Goal: Information Seeking & Learning: Learn about a topic

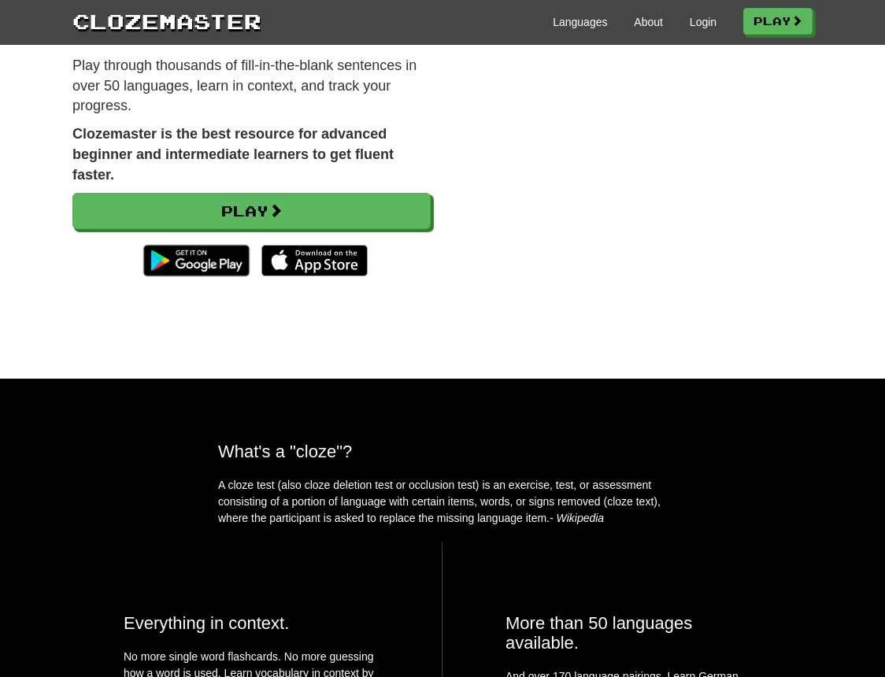
scroll to position [284, 0]
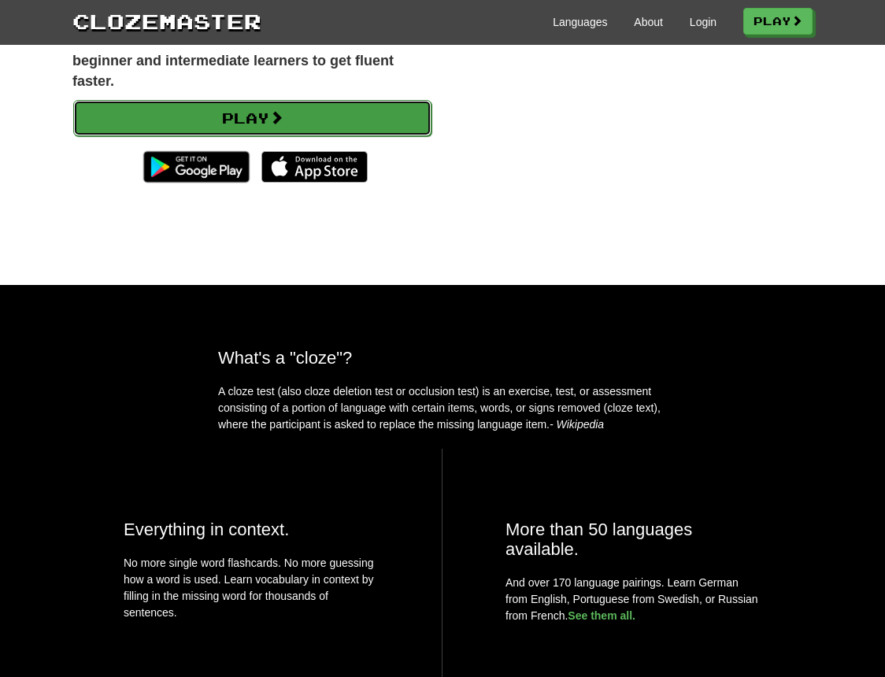
click at [273, 113] on link "Play" at bounding box center [252, 118] width 358 height 36
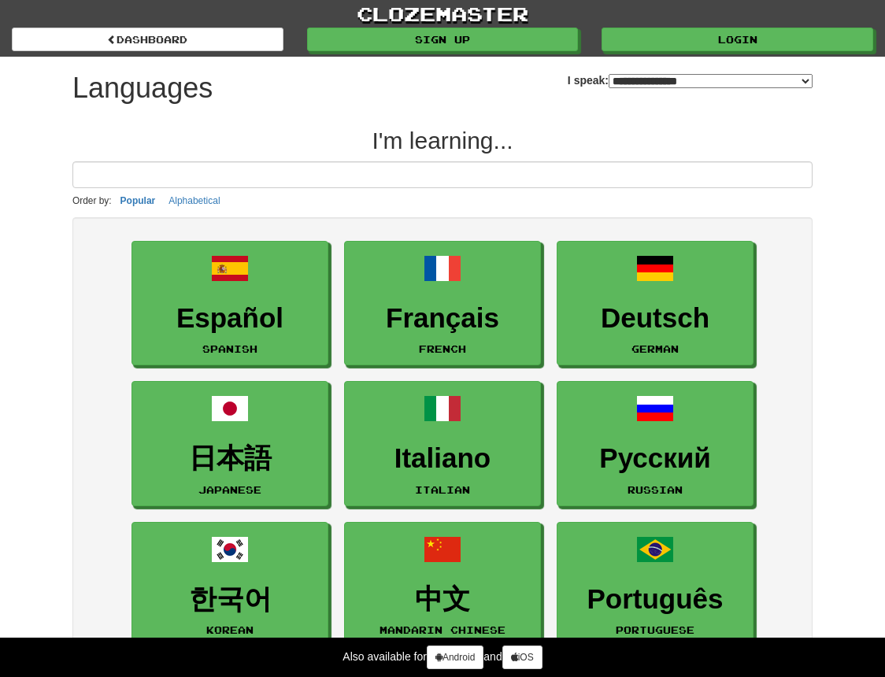
select select "*******"
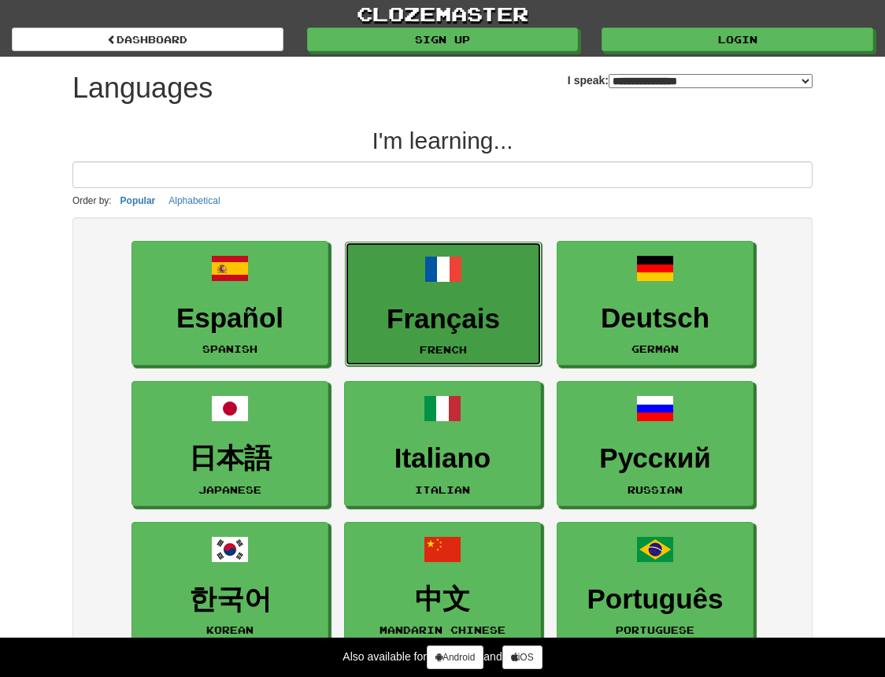
click at [458, 285] on span at bounding box center [444, 269] width 38 height 38
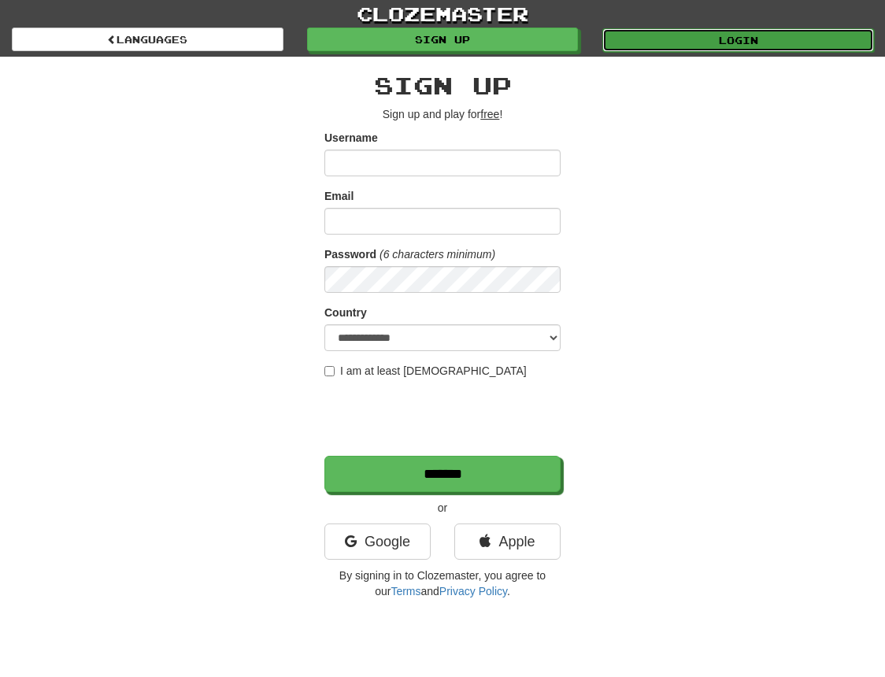
click at [788, 34] on link "Login" at bounding box center [738, 40] width 272 height 24
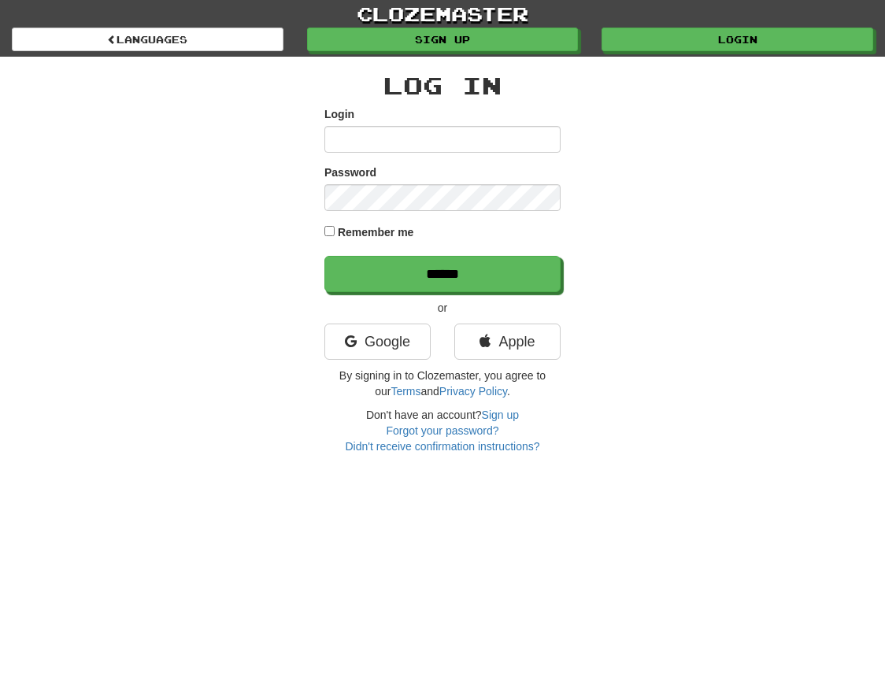
click at [103, 296] on div "Log In Login Password Remember me ****** or Google Apple By signing in to Cloze…" at bounding box center [443, 256] width 764 height 398
click at [373, 138] on input "Login" at bounding box center [442, 139] width 236 height 27
type input "**********"
click at [145, 176] on div "**********" at bounding box center [443, 256] width 764 height 398
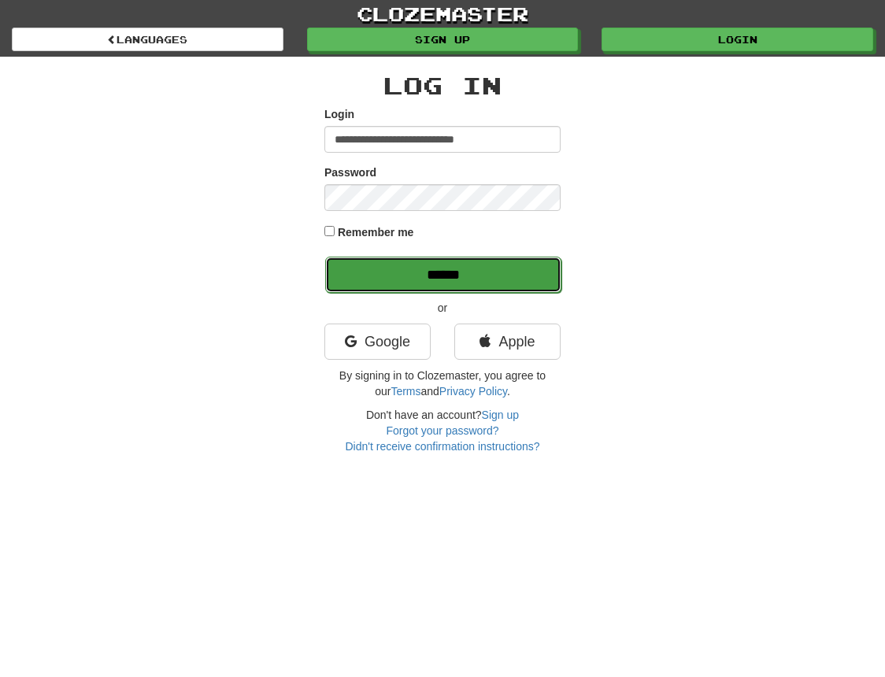
click at [443, 276] on input "******" at bounding box center [443, 275] width 236 height 36
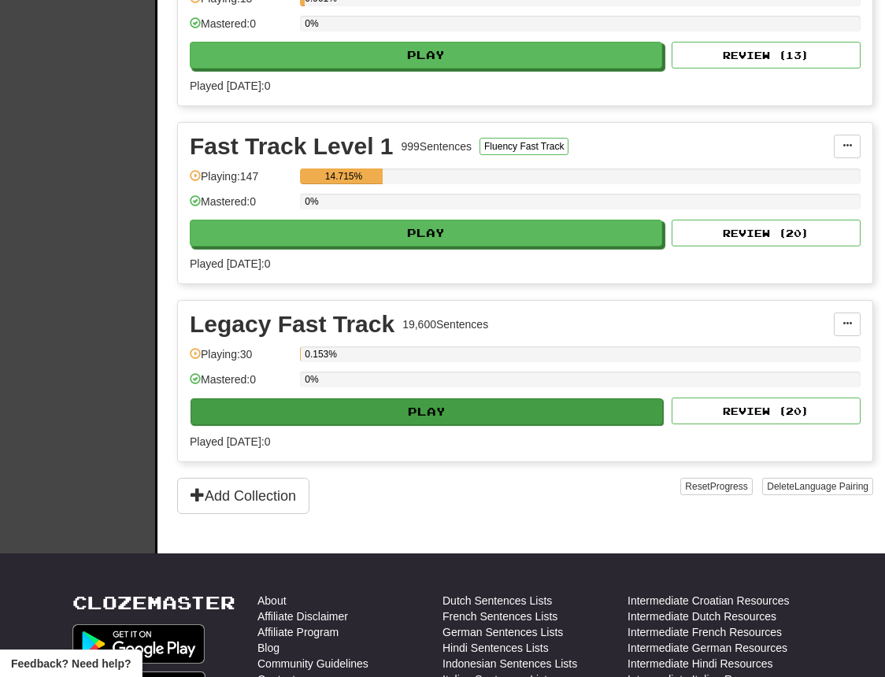
scroll to position [567, 0]
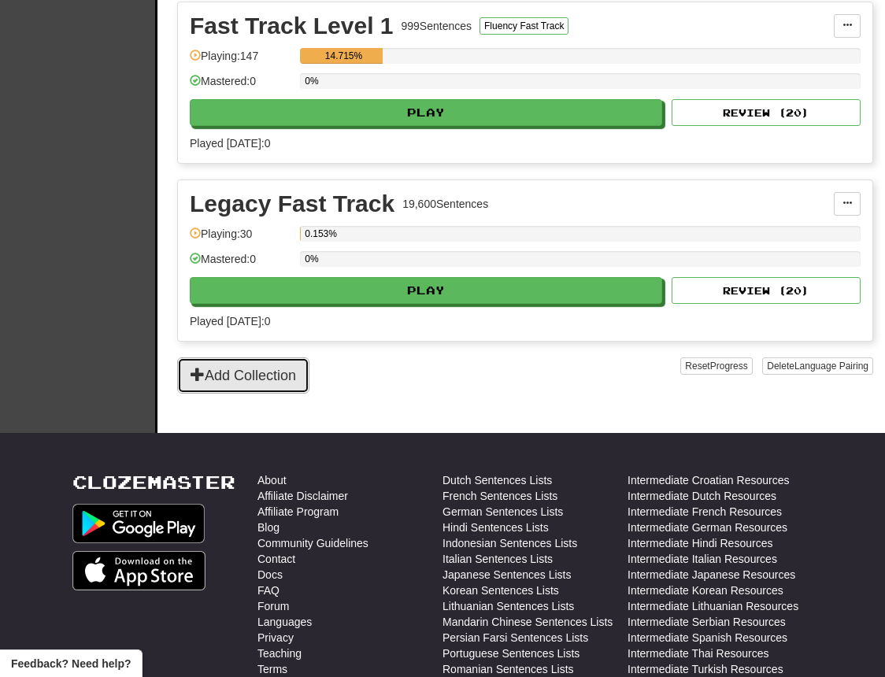
click at [258, 376] on button "Add Collection" at bounding box center [243, 376] width 132 height 36
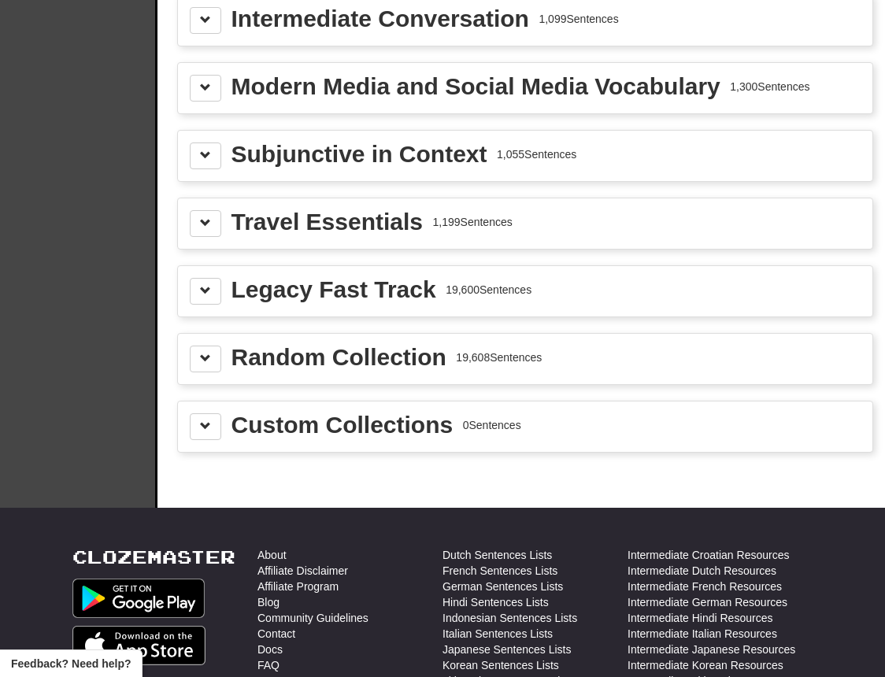
scroll to position [2079, 0]
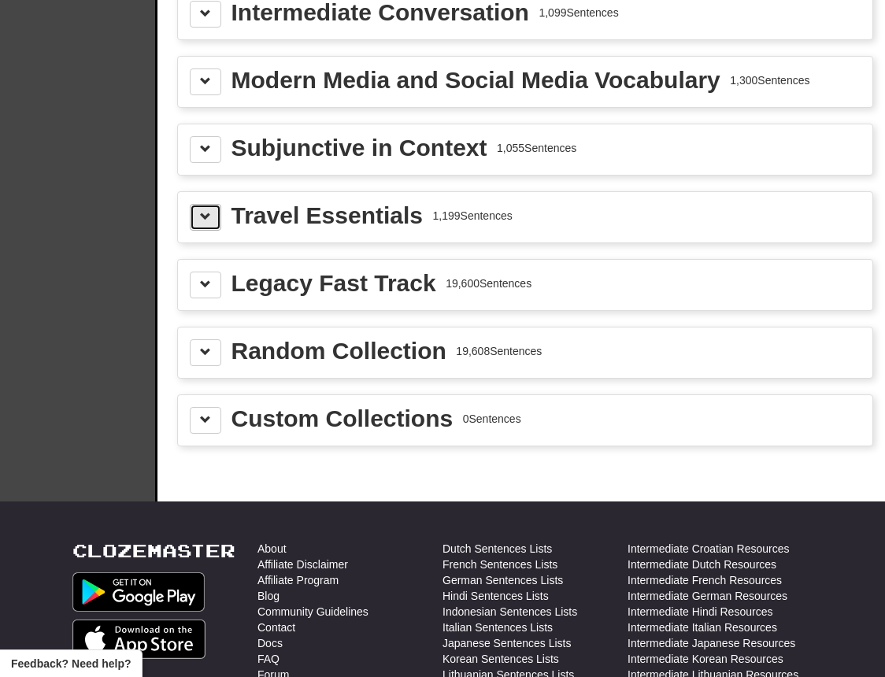
click at [217, 220] on button at bounding box center [206, 217] width 32 height 27
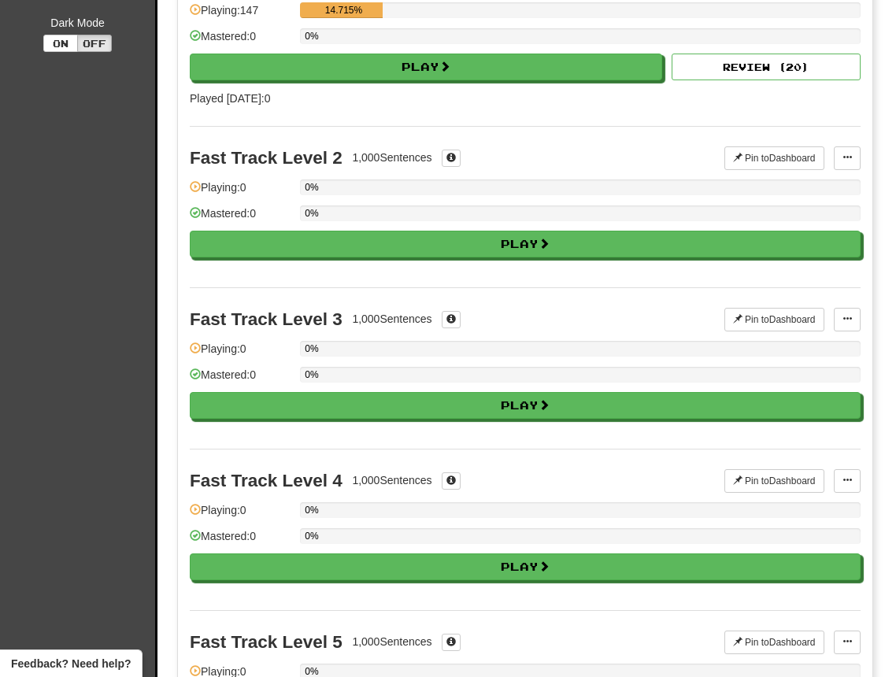
scroll to position [0, 0]
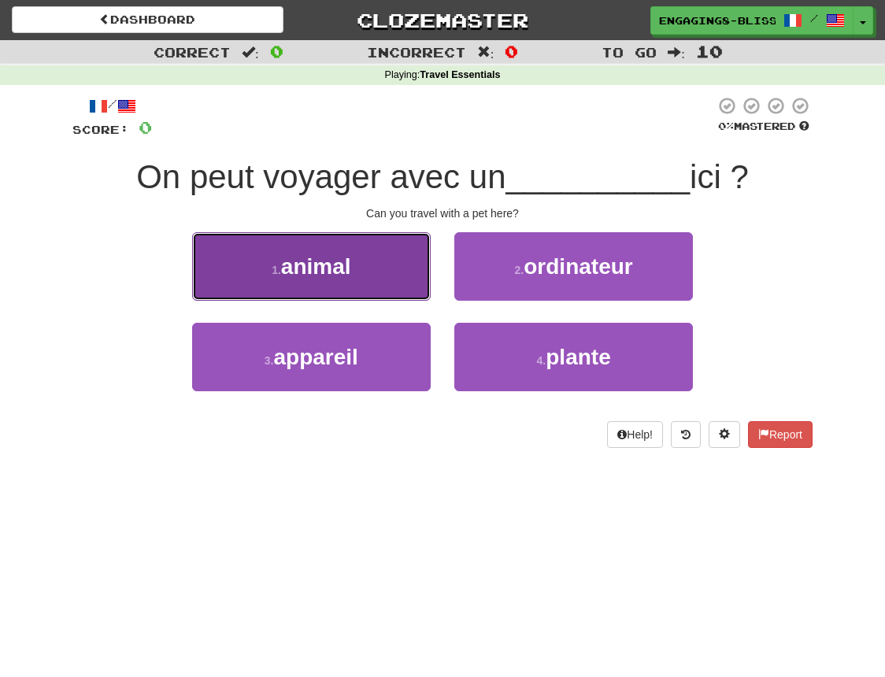
click at [282, 271] on span "animal" at bounding box center [316, 266] width 70 height 24
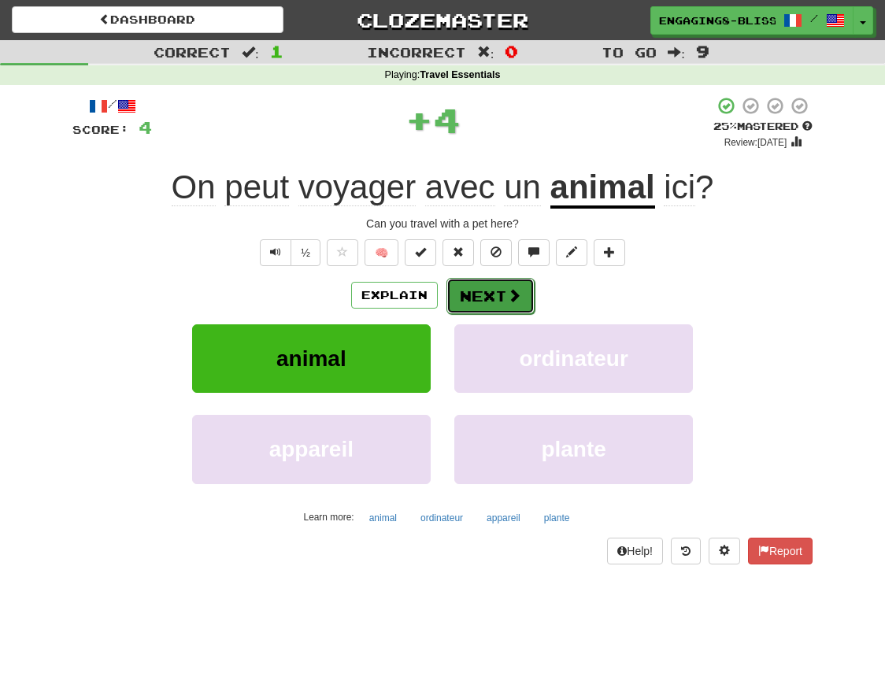
click at [488, 293] on button "Next" at bounding box center [491, 296] width 88 height 36
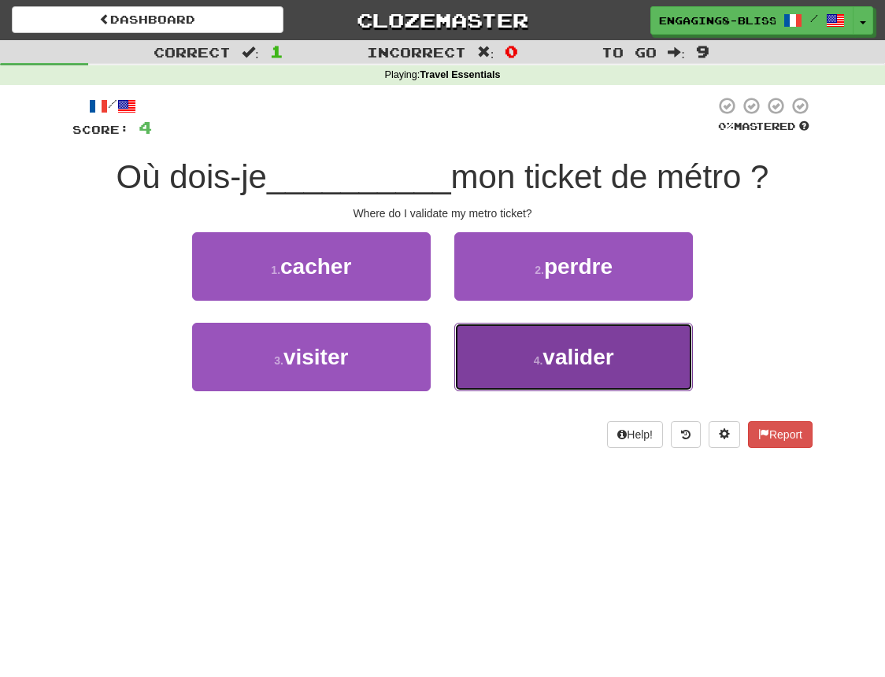
click at [586, 353] on span "valider" at bounding box center [578, 357] width 71 height 24
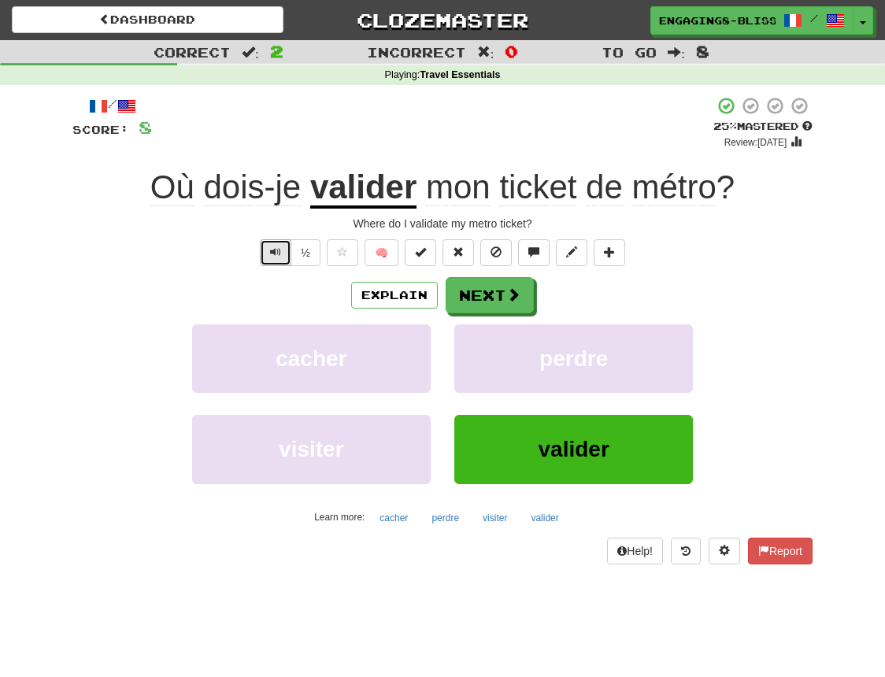
click at [269, 257] on button "Text-to-speech controls" at bounding box center [276, 252] width 32 height 27
click at [278, 242] on button "Text-to-speech controls" at bounding box center [276, 252] width 32 height 27
click at [498, 298] on button "Next" at bounding box center [491, 296] width 88 height 36
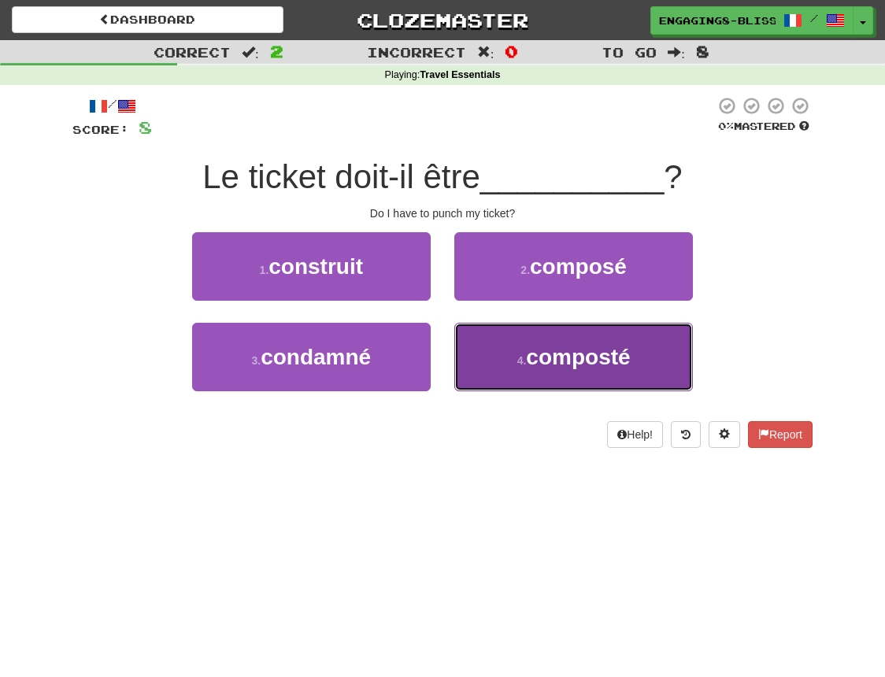
click at [551, 355] on span "composté" at bounding box center [578, 357] width 104 height 24
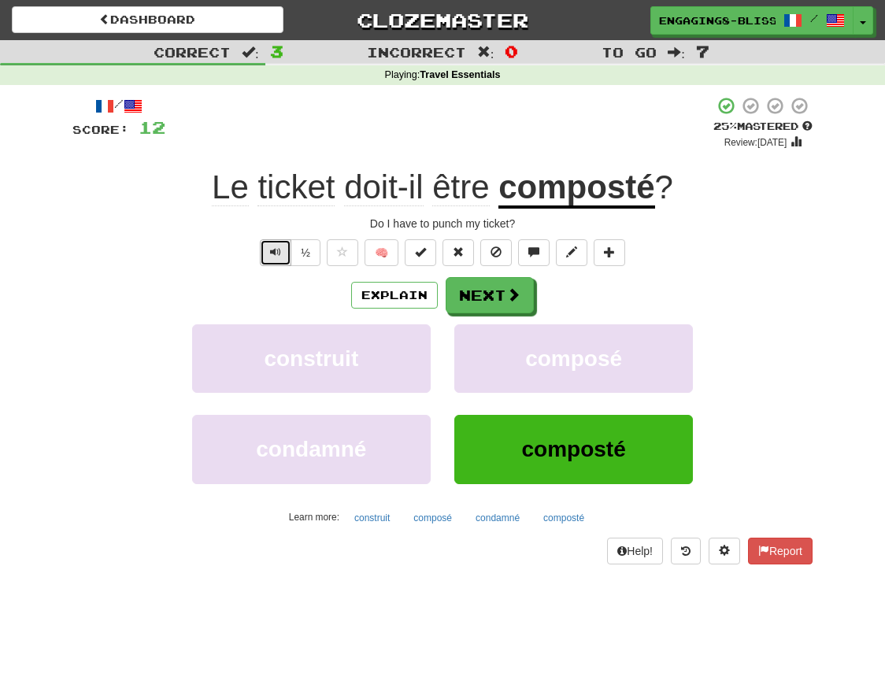
click at [280, 254] on span "Text-to-speech controls" at bounding box center [275, 252] width 11 height 11
click at [480, 298] on button "Next" at bounding box center [491, 296] width 88 height 36
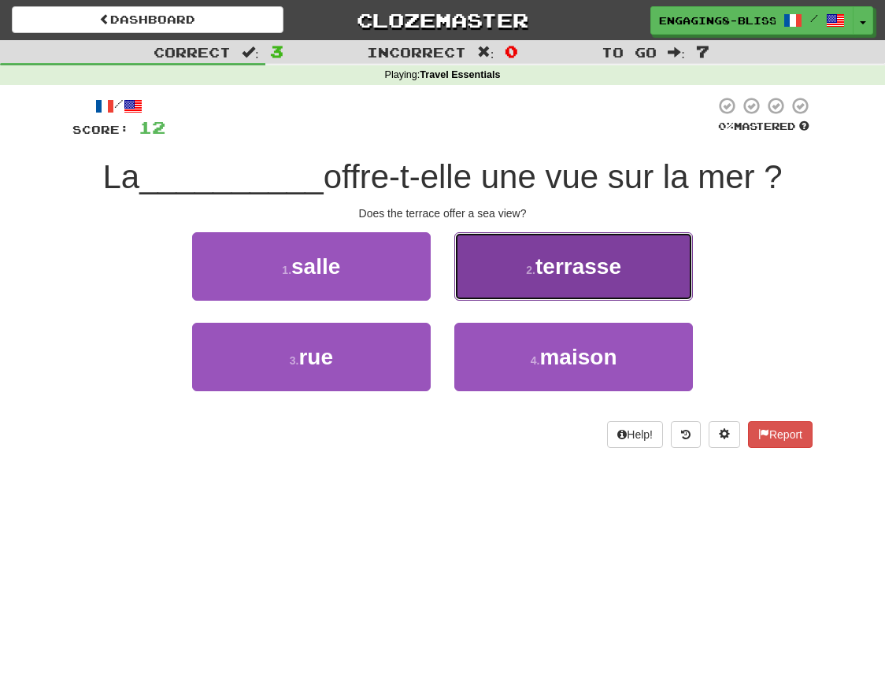
click at [498, 273] on button "2 . terrasse" at bounding box center [573, 266] width 239 height 69
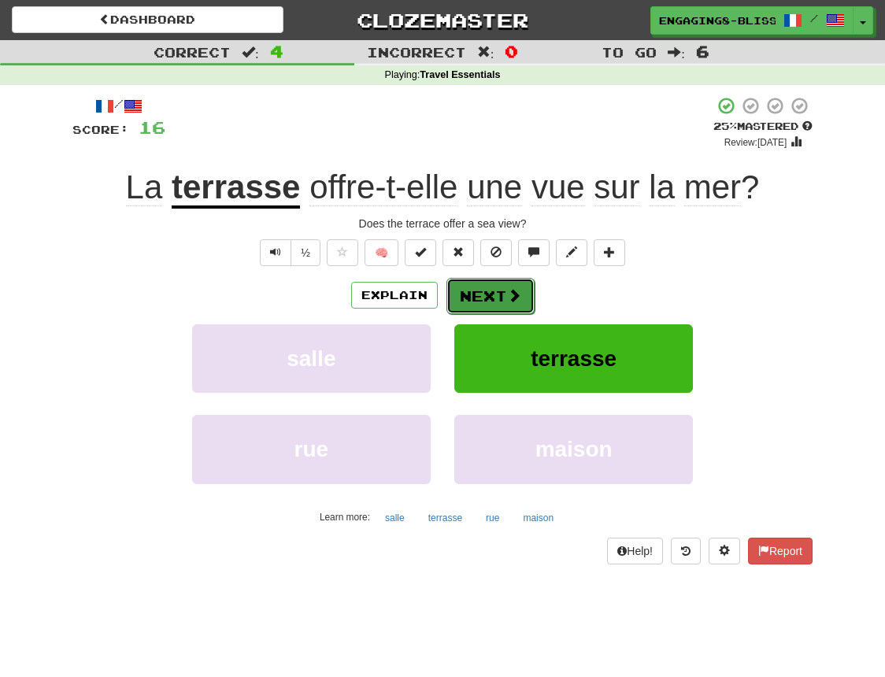
click at [480, 301] on button "Next" at bounding box center [491, 296] width 88 height 36
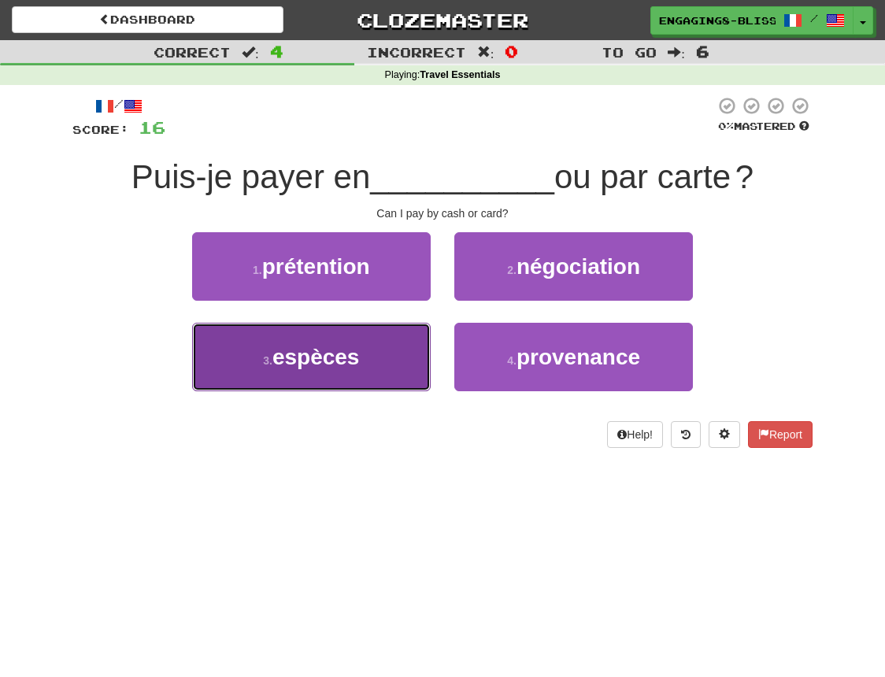
click at [299, 369] on span "espèces" at bounding box center [316, 357] width 87 height 24
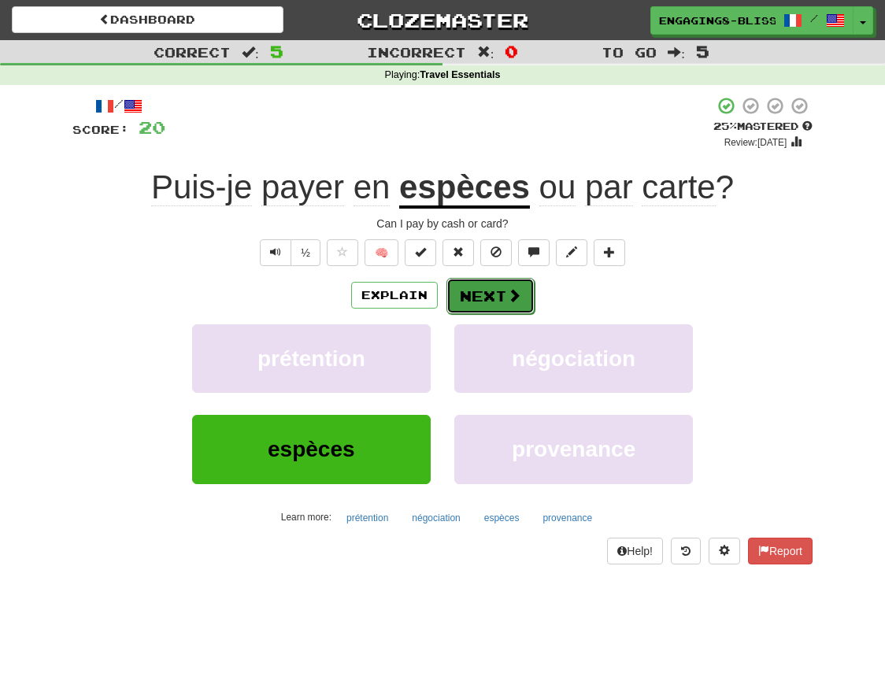
click at [494, 298] on button "Next" at bounding box center [491, 296] width 88 height 36
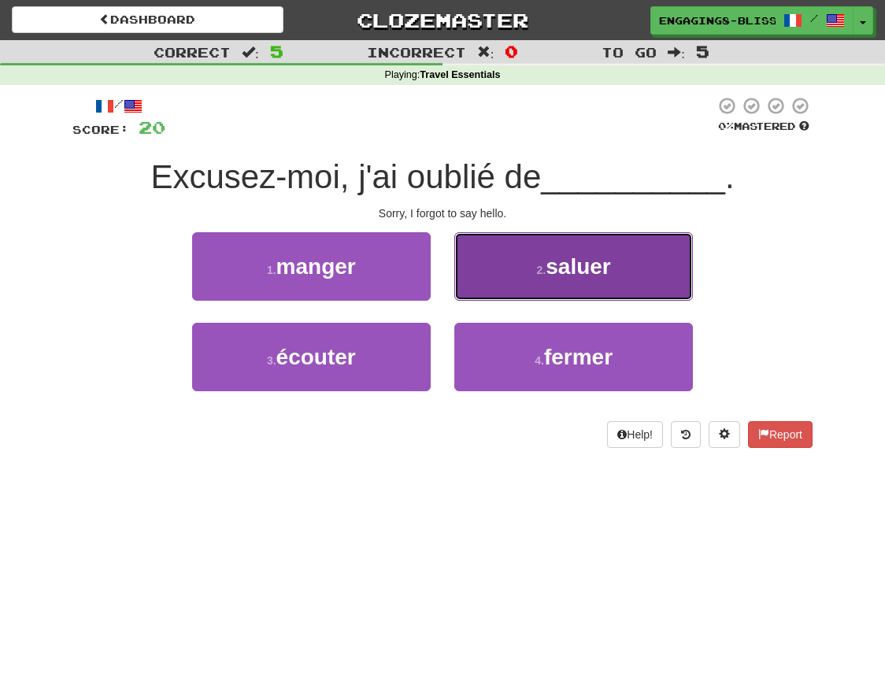
click at [504, 271] on button "2 . saluer" at bounding box center [573, 266] width 239 height 69
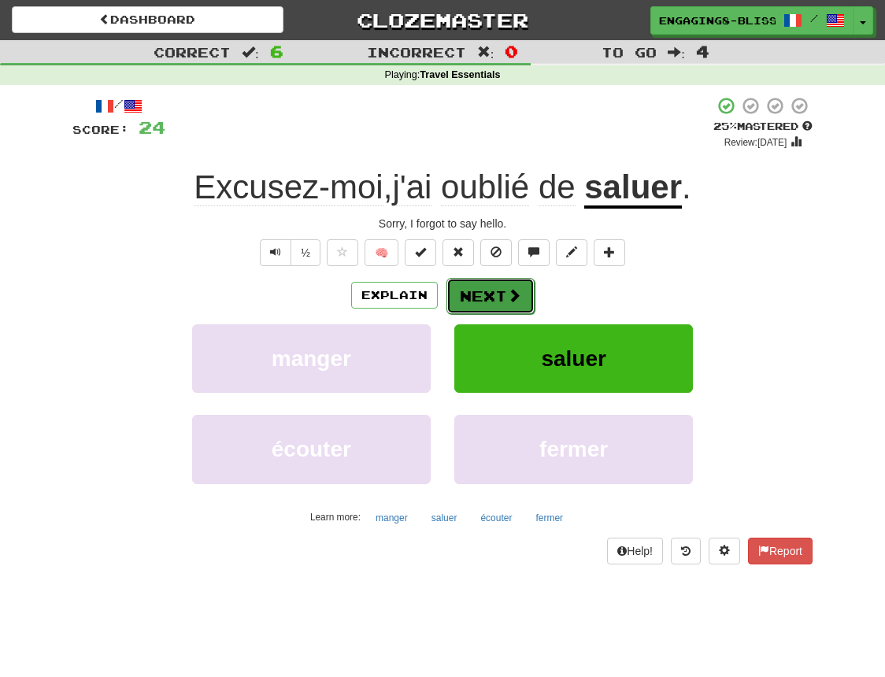
click at [501, 300] on button "Next" at bounding box center [491, 296] width 88 height 36
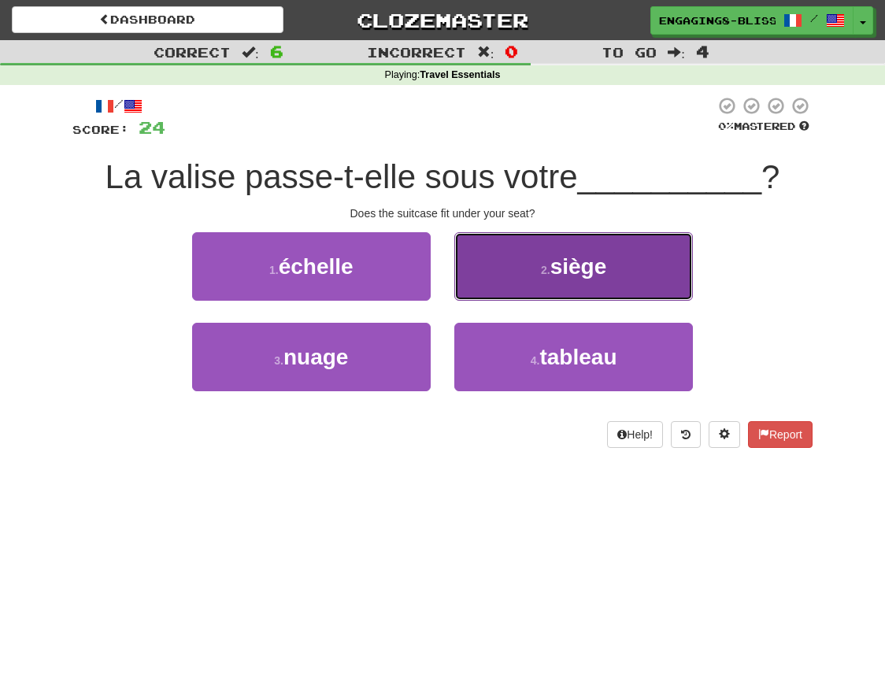
click at [500, 287] on button "2 . siège" at bounding box center [573, 266] width 239 height 69
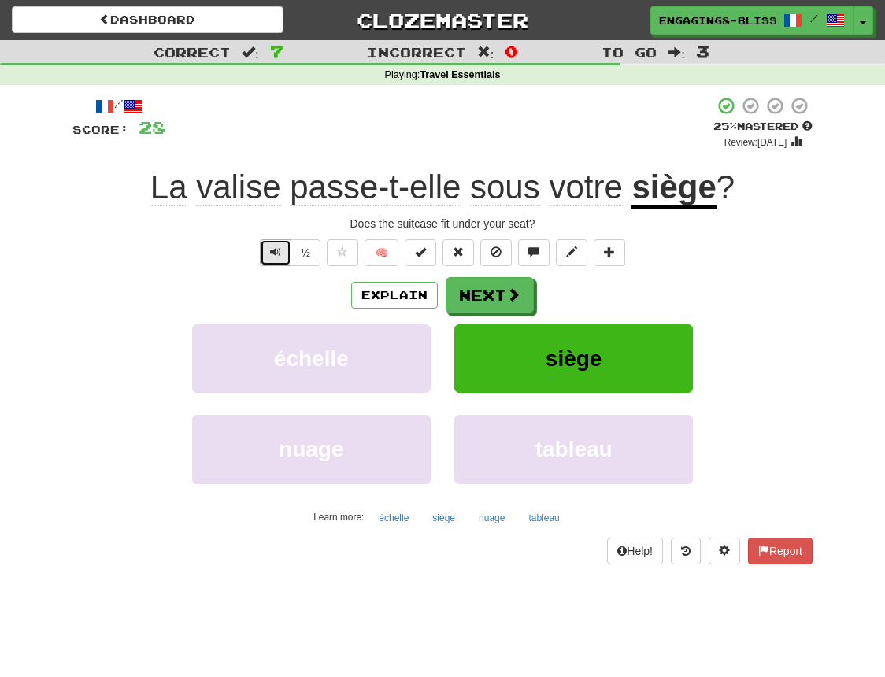
click at [276, 248] on span "Text-to-speech controls" at bounding box center [275, 252] width 11 height 11
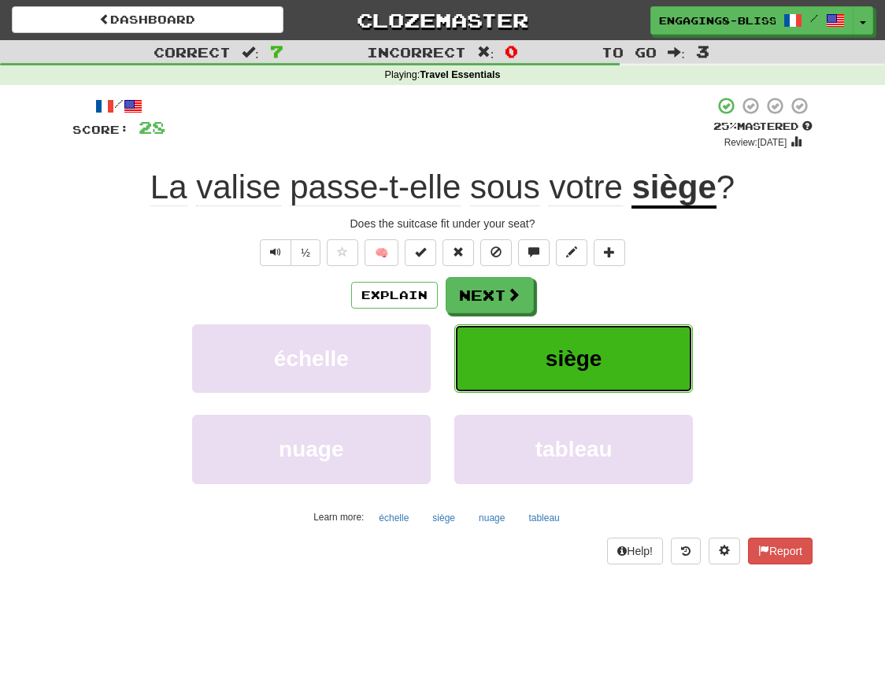
click at [581, 354] on span "siège" at bounding box center [574, 359] width 57 height 24
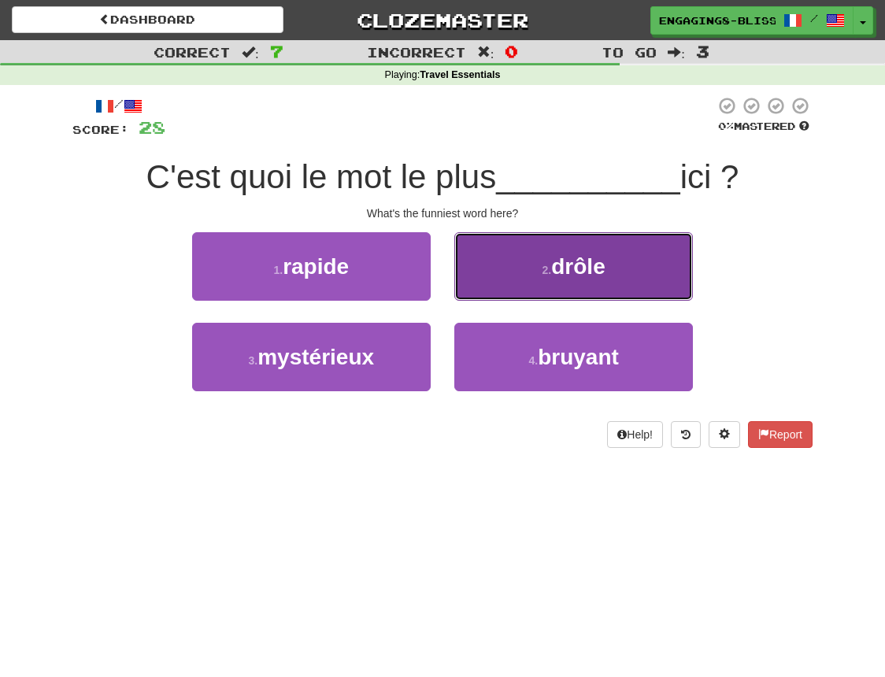
click at [559, 270] on span "drôle" at bounding box center [578, 266] width 54 height 24
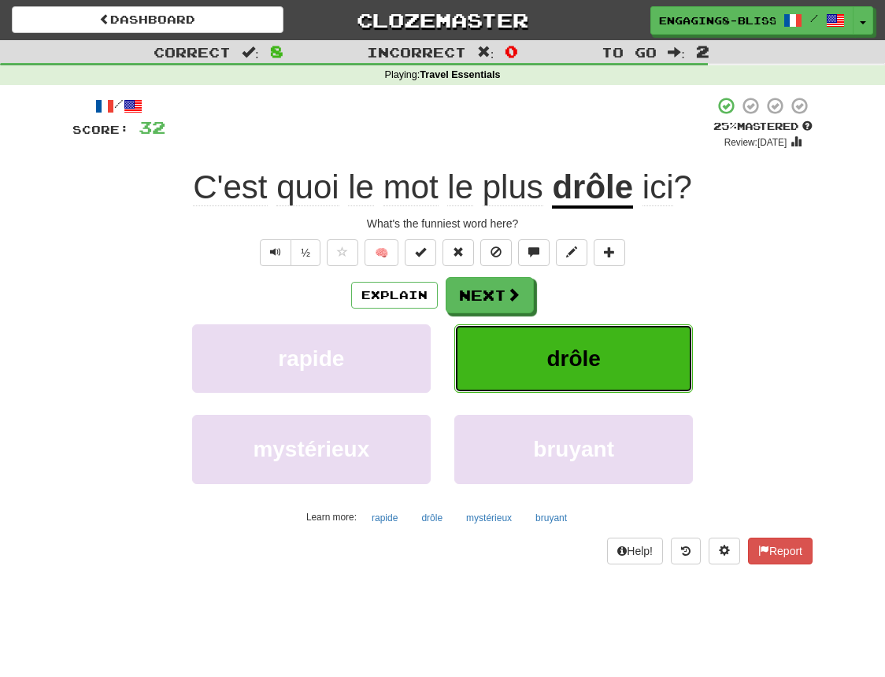
click at [618, 363] on button "drôle" at bounding box center [573, 358] width 239 height 69
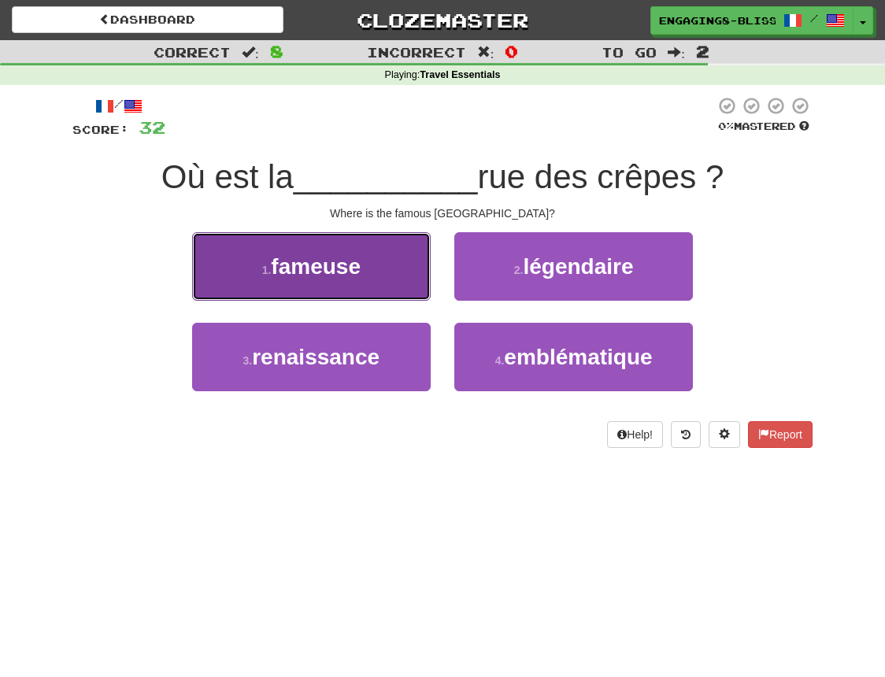
click at [336, 280] on button "1 . fameuse" at bounding box center [311, 266] width 239 height 69
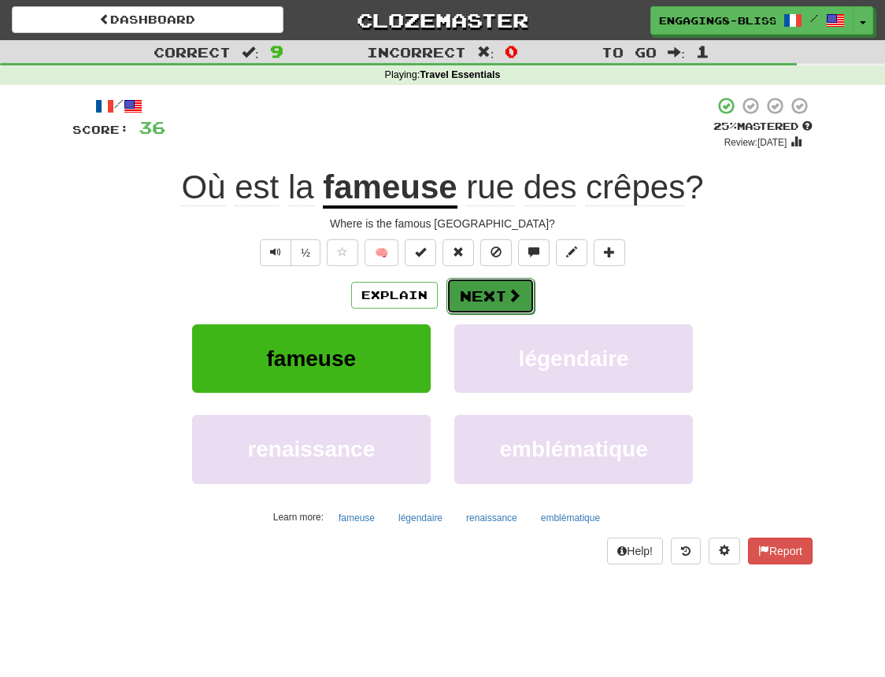
click at [512, 293] on span at bounding box center [514, 295] width 14 height 14
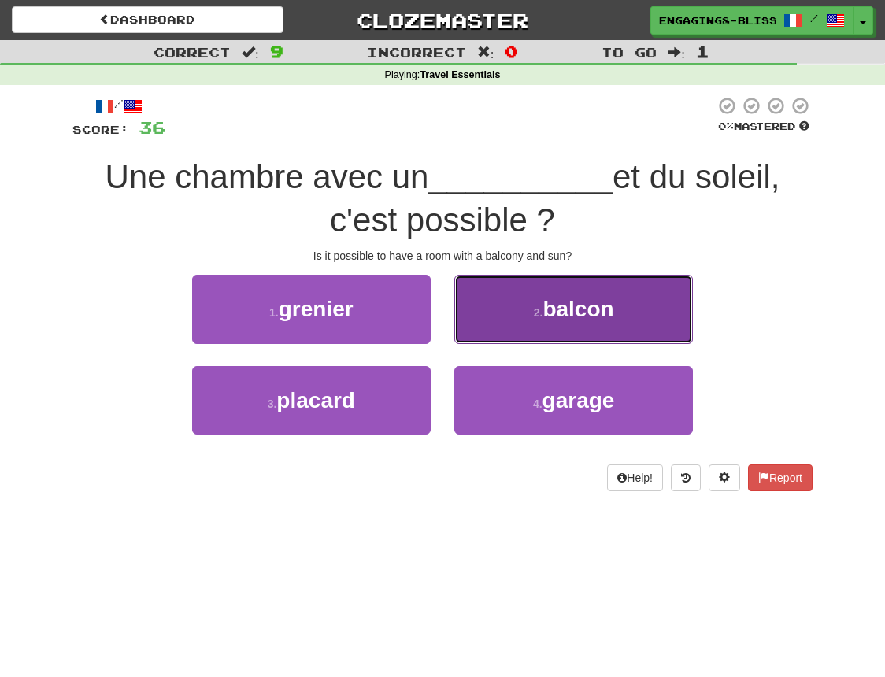
click at [535, 319] on small "2 ." at bounding box center [538, 312] width 9 height 13
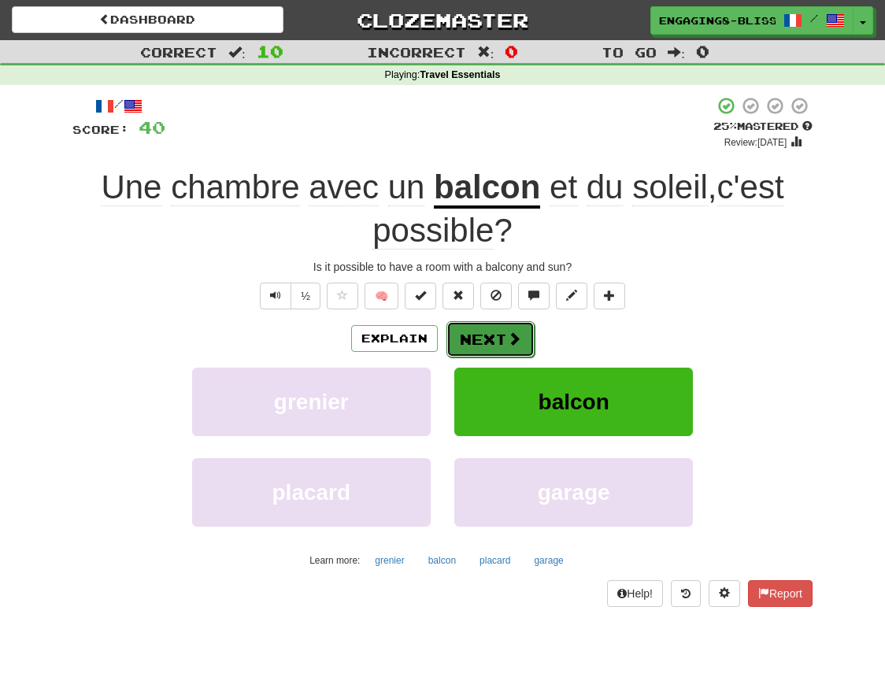
click at [477, 340] on button "Next" at bounding box center [491, 339] width 88 height 36
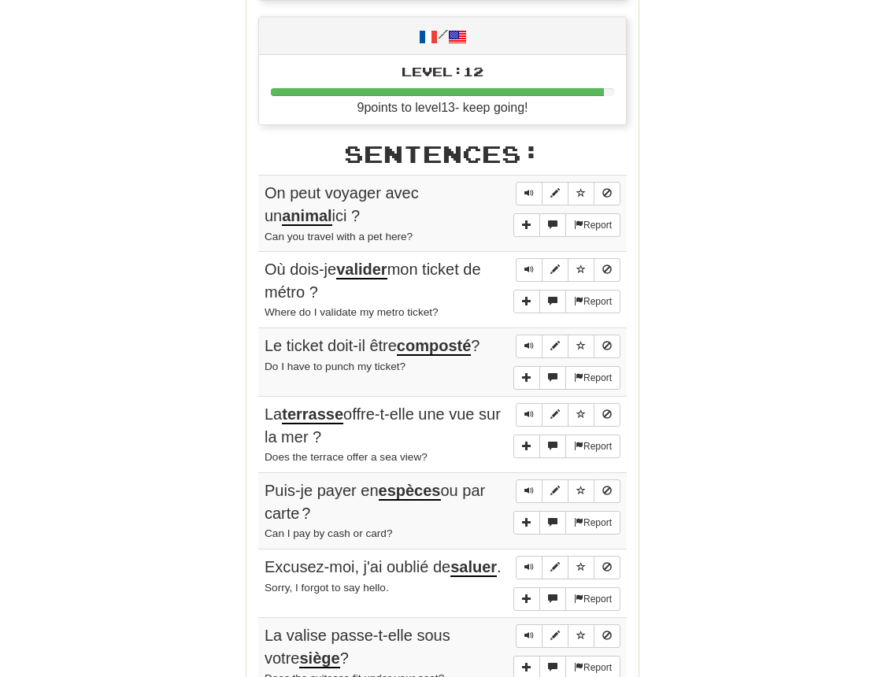
scroll to position [662, 0]
